Goal: Transaction & Acquisition: Download file/media

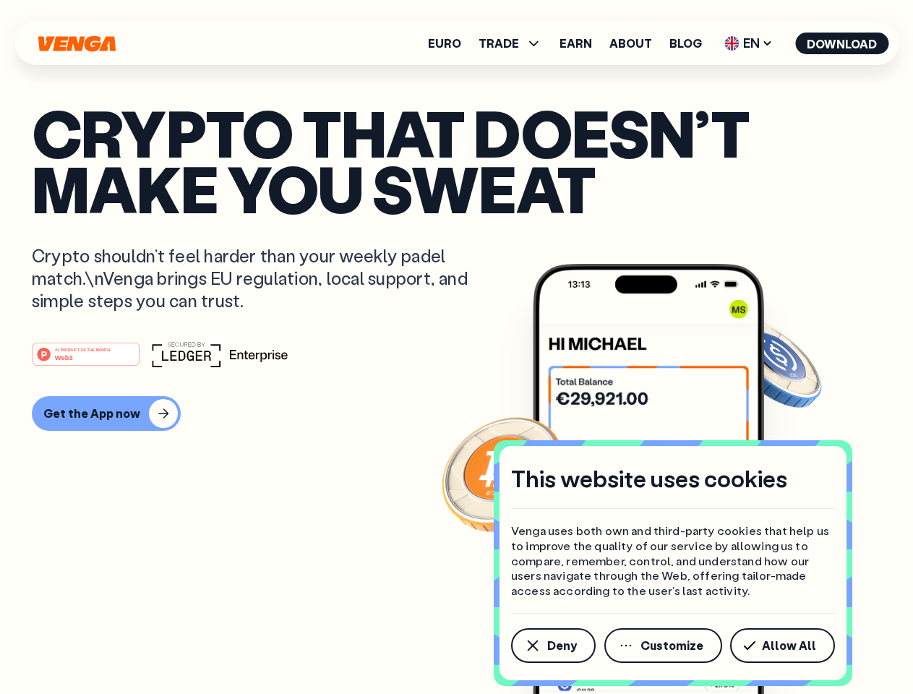
click at [456, 347] on div "#1 PRODUCT OF THE MONTH Web3" at bounding box center [457, 354] width 850 height 26
click at [553, 646] on span "Deny" at bounding box center [562, 646] width 30 height 12
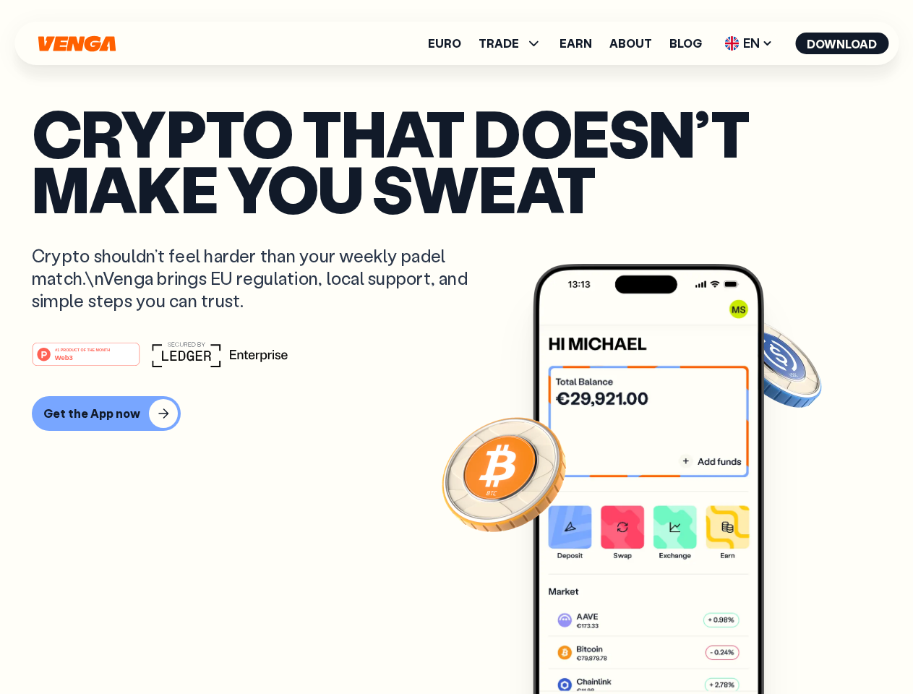
click at [665, 646] on img at bounding box center [648, 506] width 231 height 485
click at [785, 646] on article "Crypto that doesn’t make you sweat Crypto shouldn’t feel harder than your weekl…" at bounding box center [457, 376] width 850 height 542
click at [515, 43] on span "TRADE" at bounding box center [499, 44] width 41 height 12
click at [749, 43] on span "EN" at bounding box center [749, 43] width 59 height 23
click at [843, 43] on button "Download" at bounding box center [842, 44] width 93 height 22
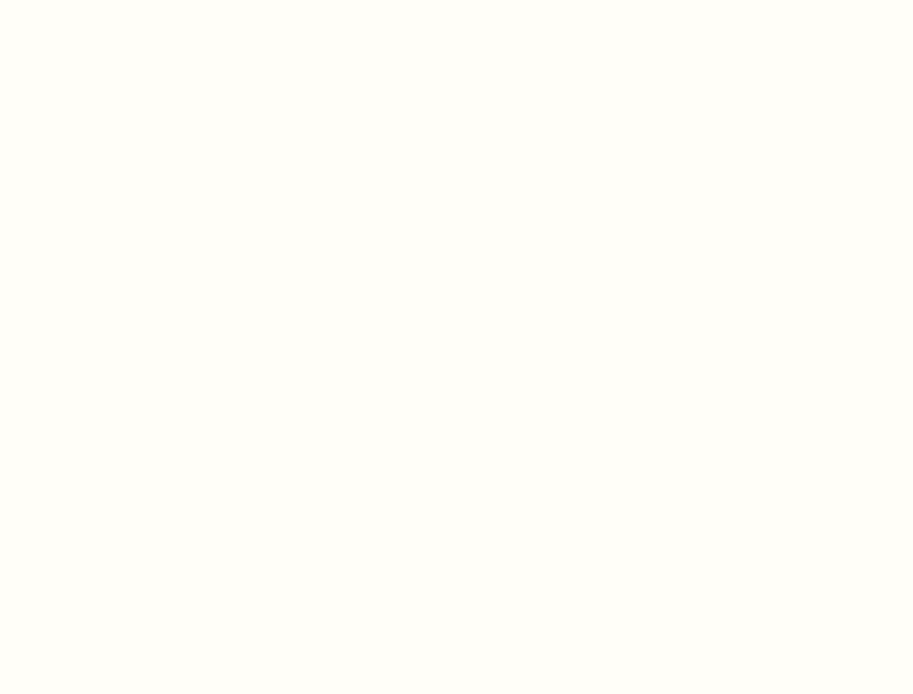
click at [456, 0] on html "This website uses cookies Venga uses both own and third-party cookies that help…" at bounding box center [456, 0] width 913 height 0
click at [104, 0] on html "This website uses cookies Venga uses both own and third-party cookies that help…" at bounding box center [456, 0] width 913 height 0
click at [88, 0] on html "This website uses cookies Venga uses both own and third-party cookies that help…" at bounding box center [456, 0] width 913 height 0
